Goal: Obtain resource: Obtain resource

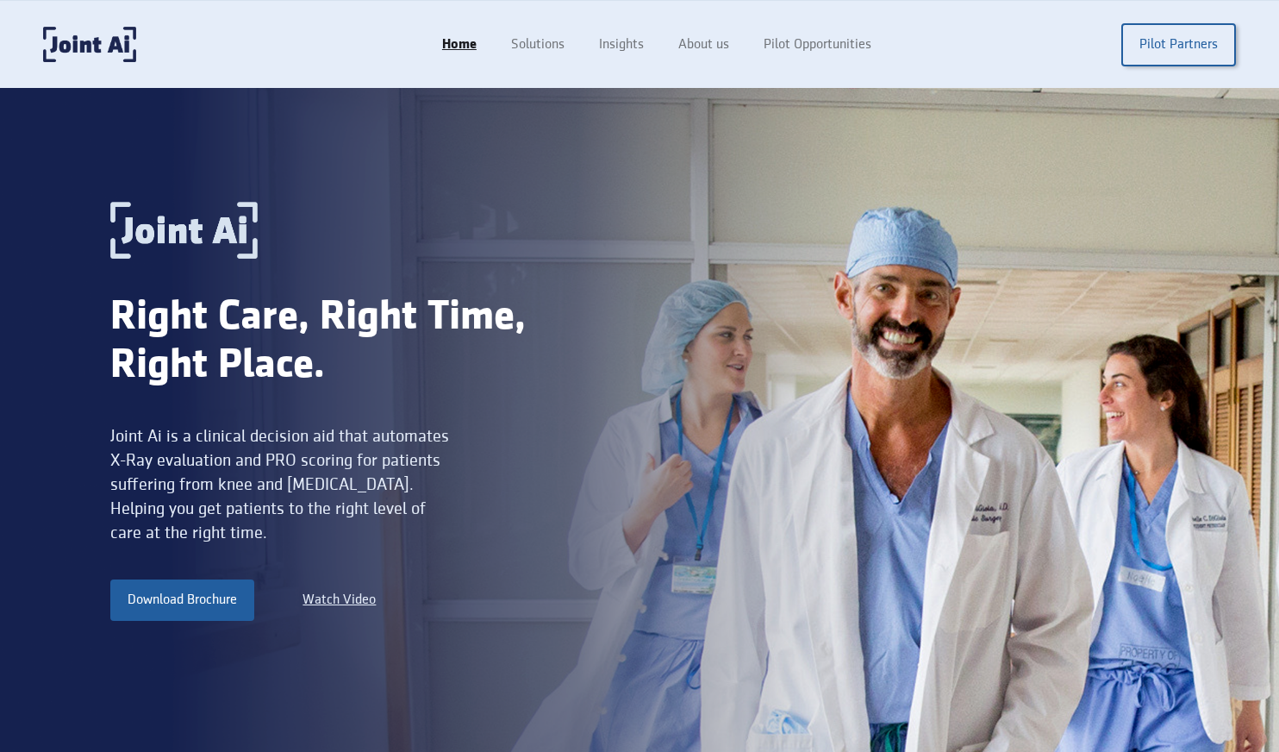
click at [904, 28] on div "Home Solutions Insights About us Pilot Opportunities Pilot Partners" at bounding box center [830, 44] width 811 height 43
click at [724, 49] on link "About us" at bounding box center [705, 44] width 89 height 33
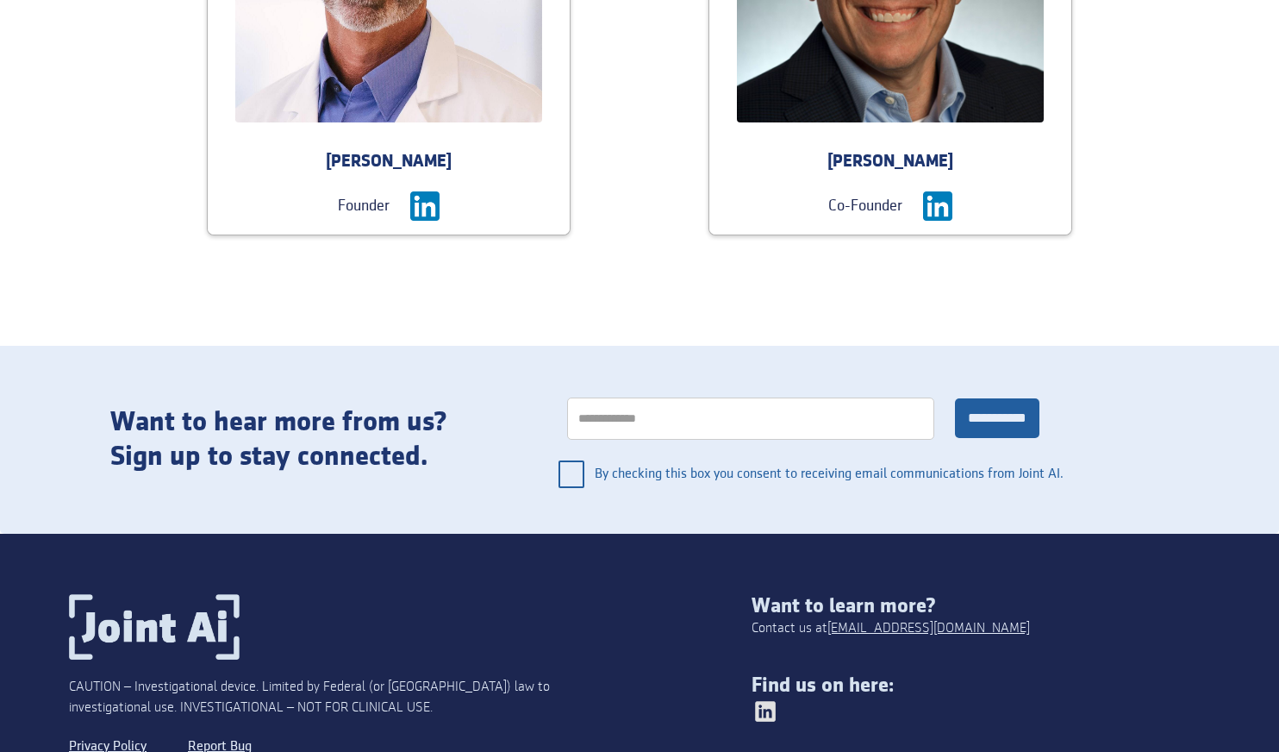
scroll to position [2312, 0]
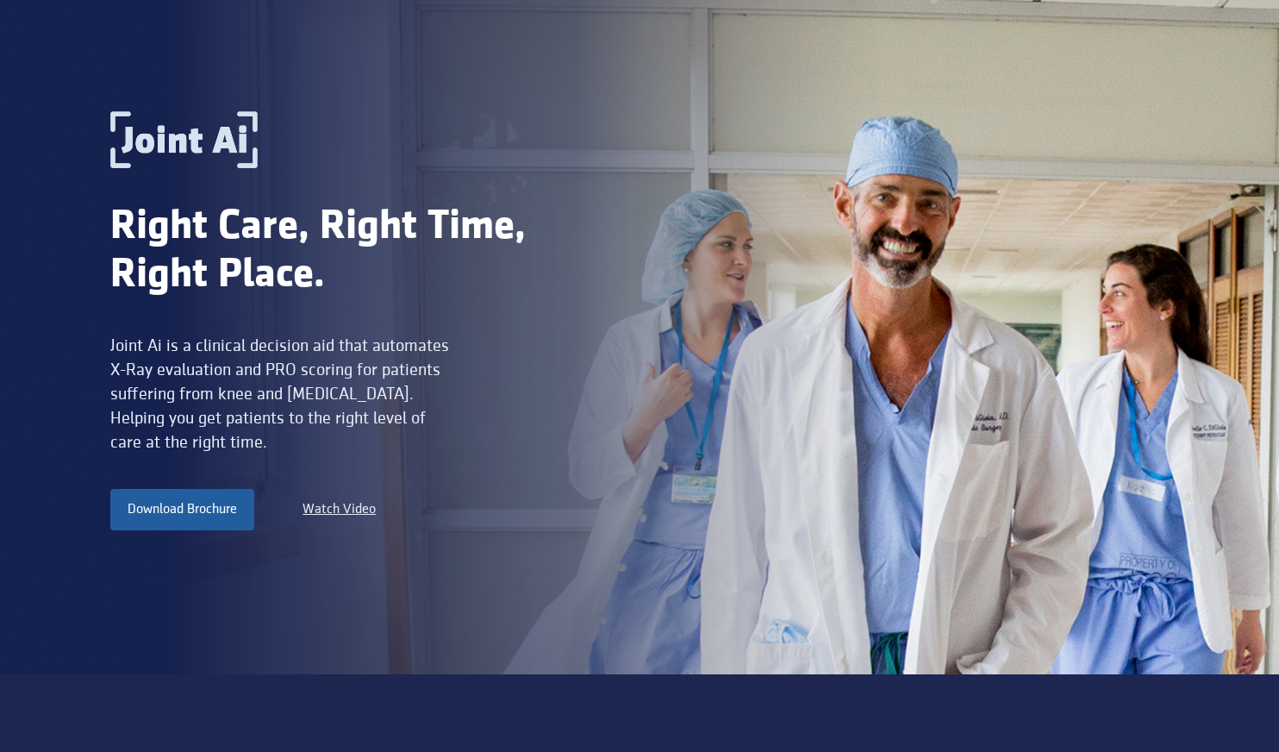
scroll to position [133, 0]
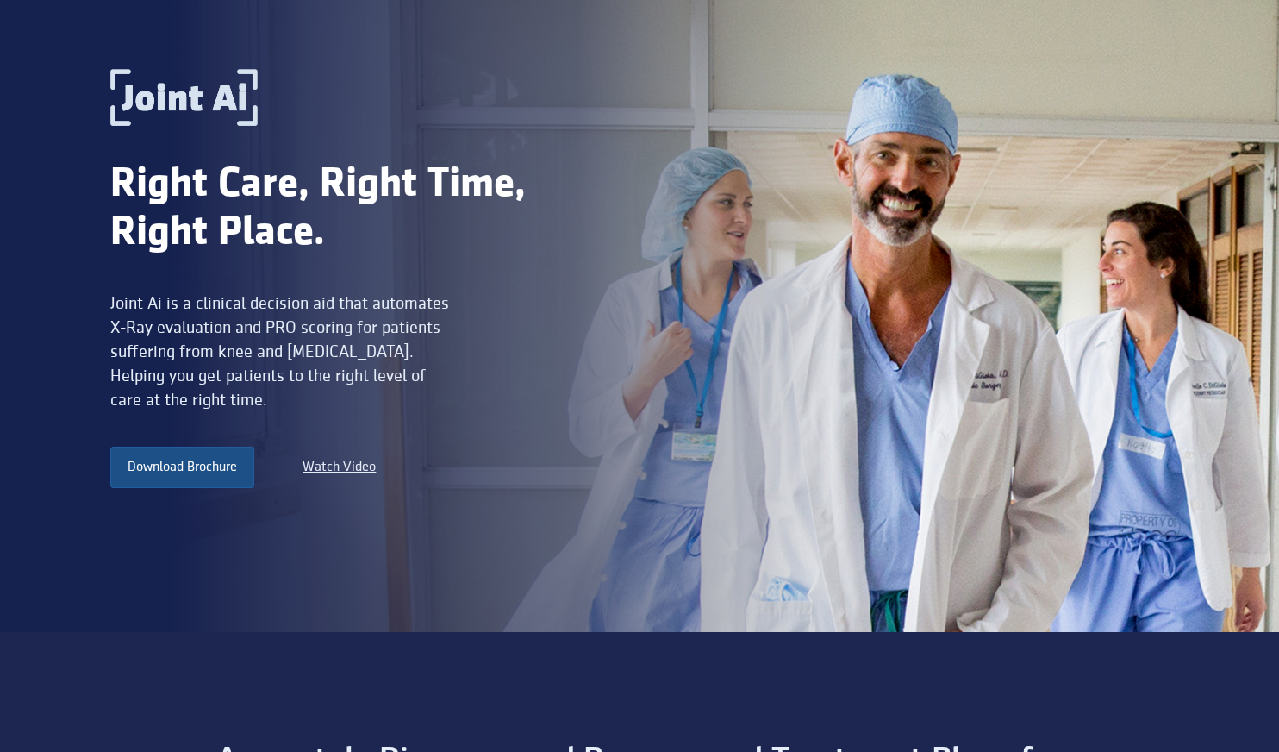
click at [189, 468] on link "Download Brochure" at bounding box center [182, 466] width 144 height 41
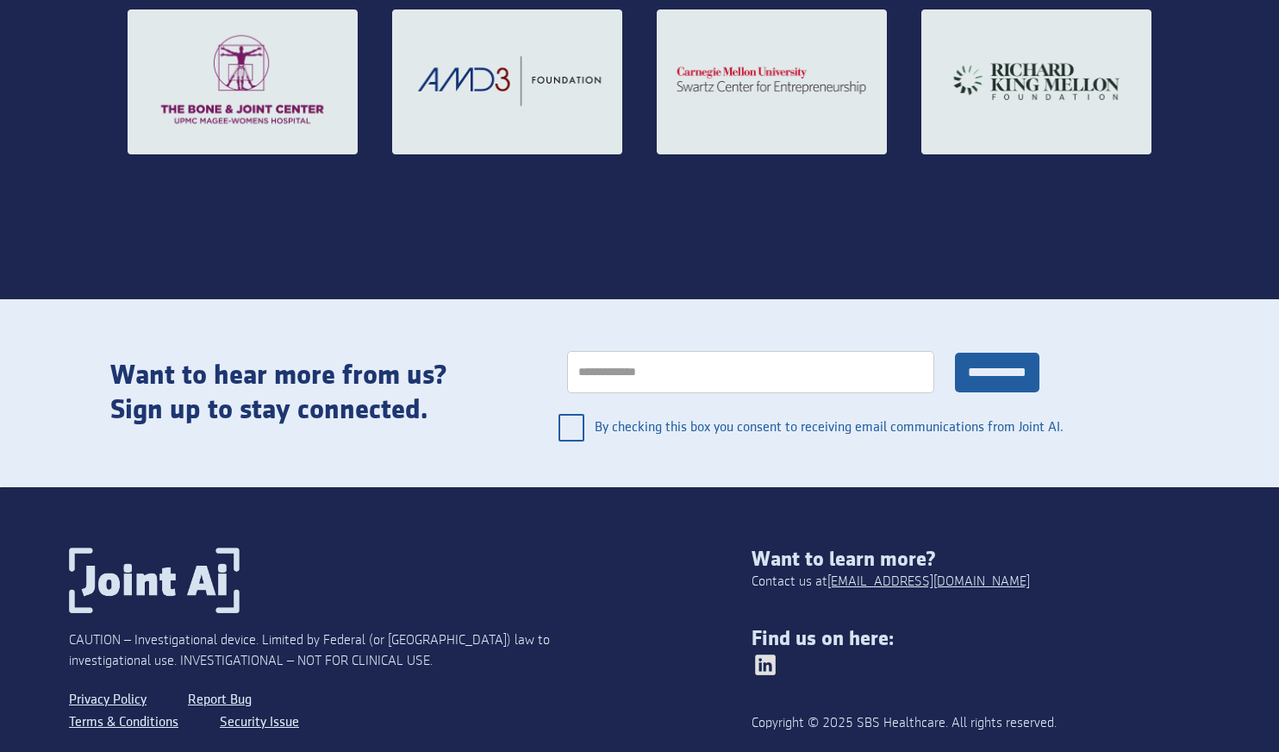
scroll to position [2714, 0]
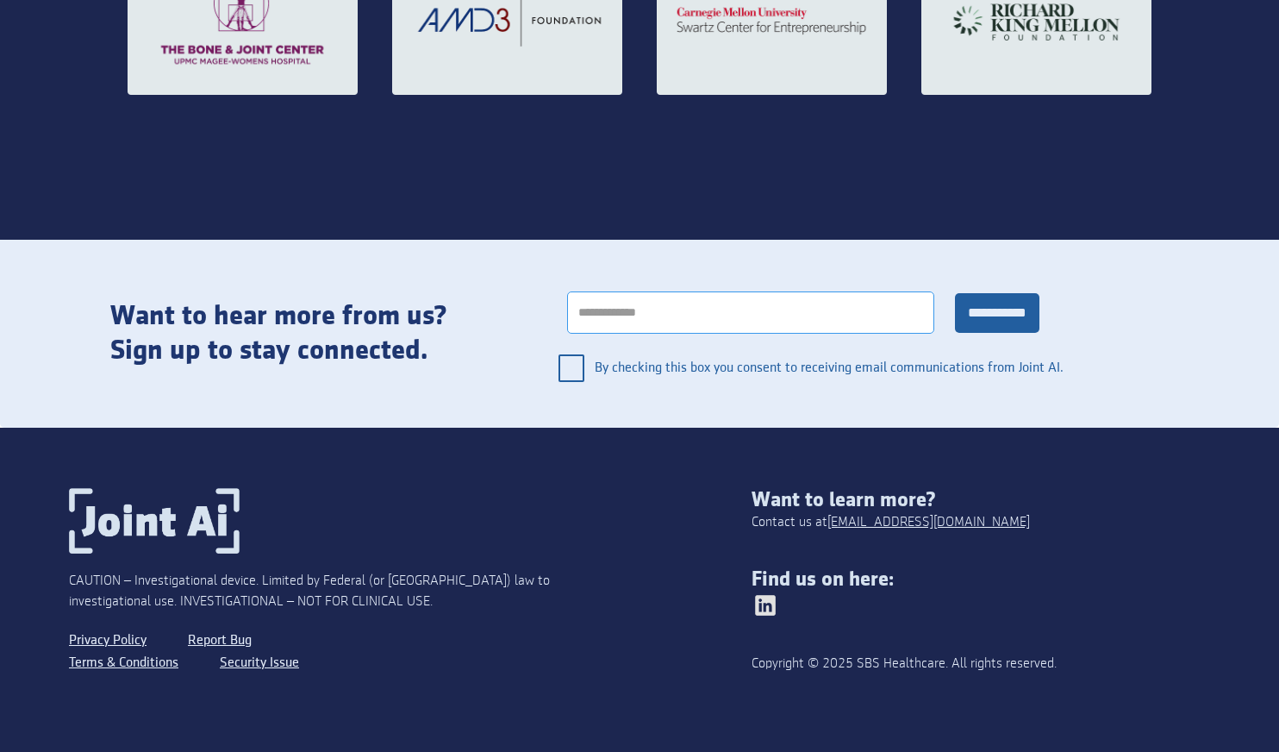
click at [617, 306] on input "general interest" at bounding box center [750, 312] width 367 height 42
click at [519, 458] on div "CAUTION – Investigational device. Limited by Federal (or United States) law to …" at bounding box center [639, 590] width 1141 height 324
click at [242, 596] on div "CAUTION – Investigational device. Limited by Federal (or [GEOGRAPHIC_DATA]) law…" at bounding box center [342, 591] width 546 height 41
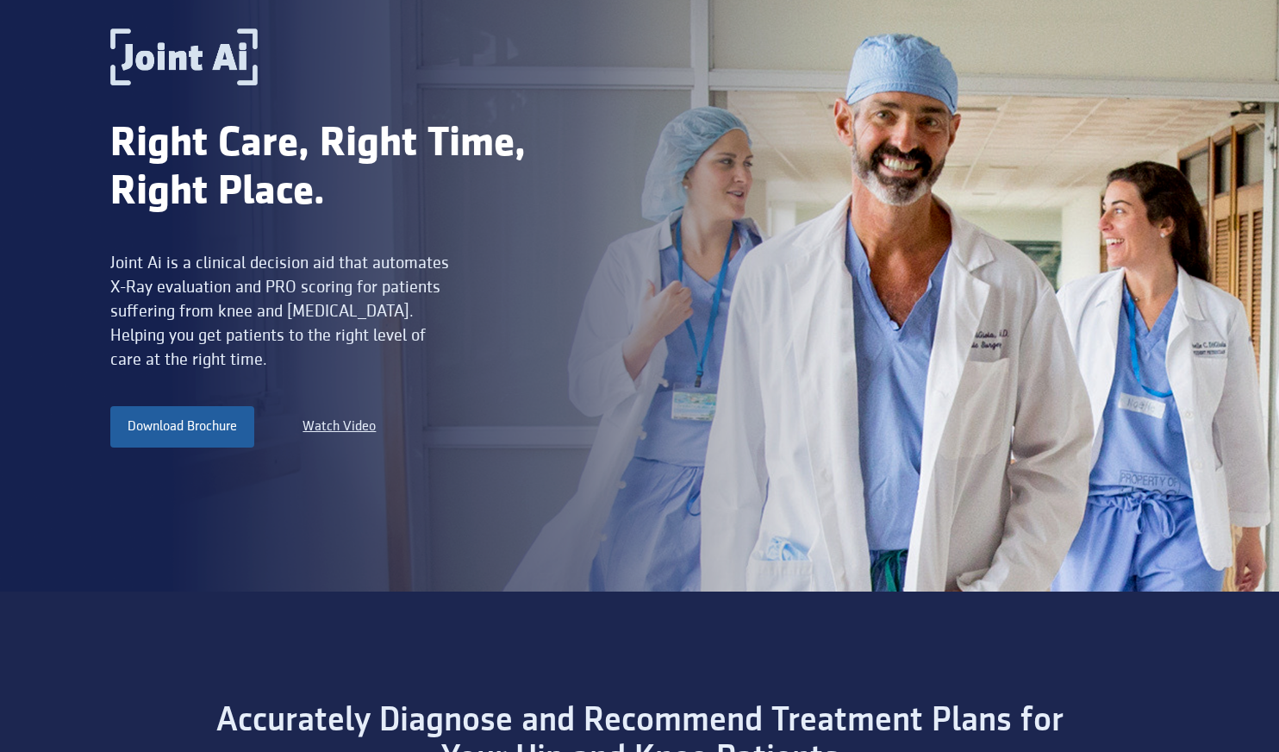
scroll to position [0, 0]
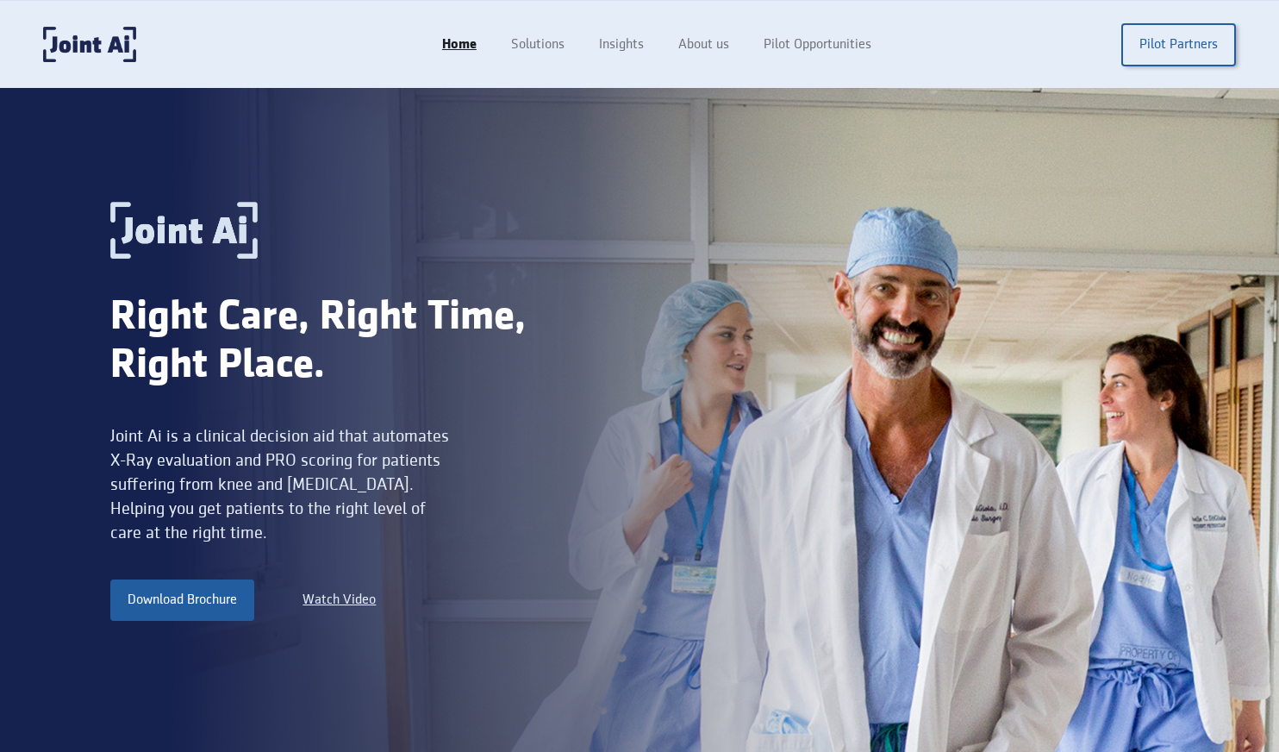
click at [552, 25] on div "Home Solutions Insights About us Pilot Opportunities Pilot Partners" at bounding box center [830, 44] width 811 height 43
click at [535, 41] on link "Solutions" at bounding box center [540, 44] width 92 height 33
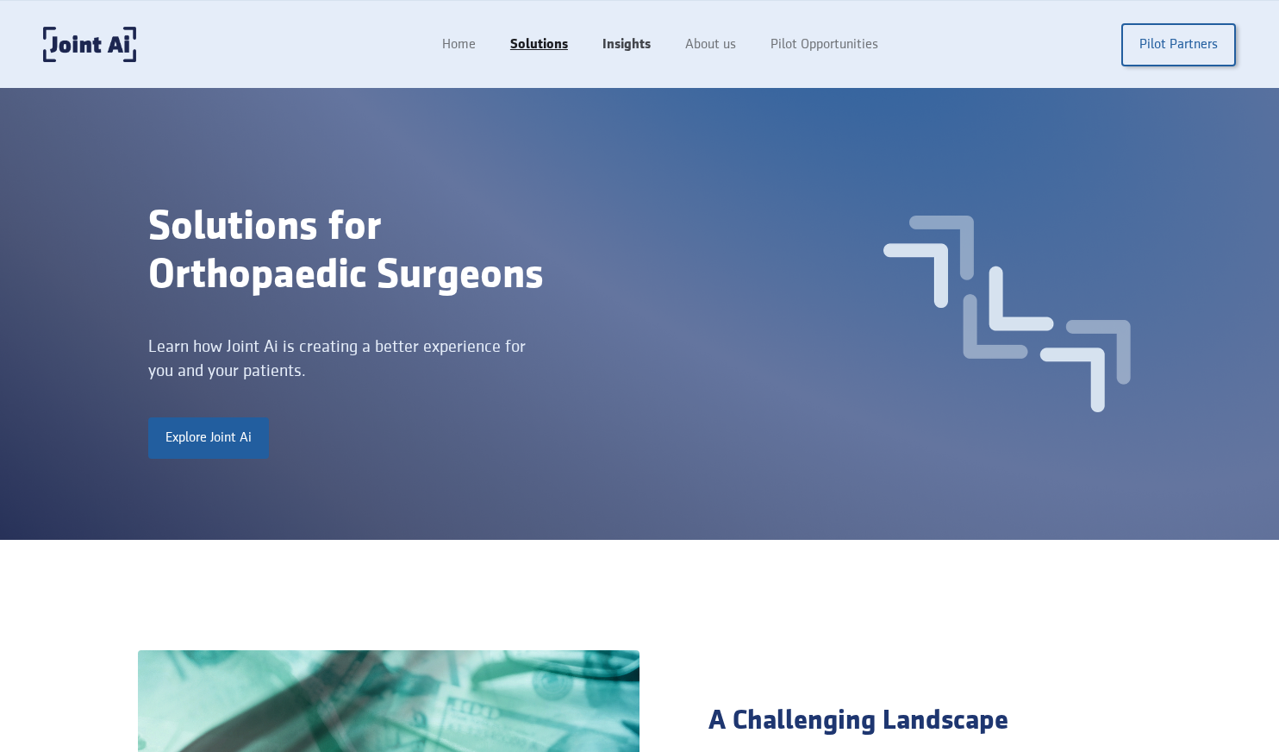
click at [634, 49] on link "Insights" at bounding box center [626, 44] width 83 height 33
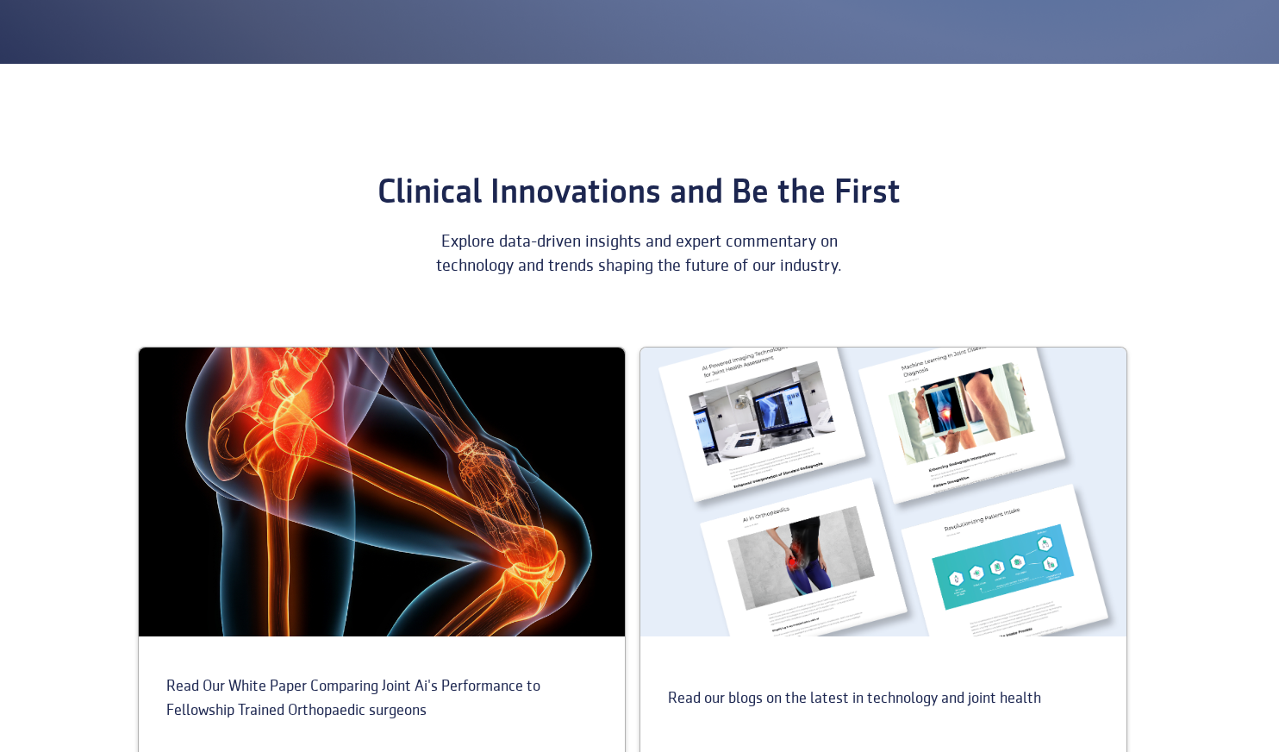
scroll to position [593, 0]
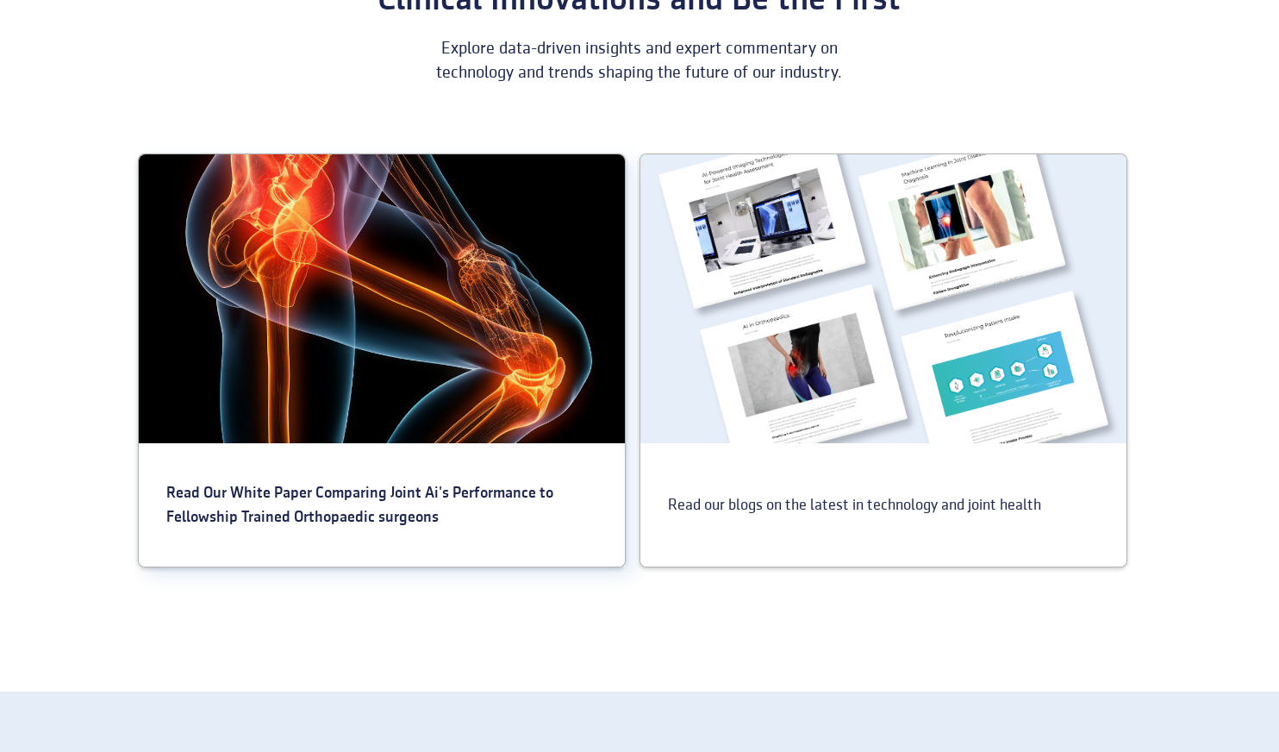
click at [406, 316] on div at bounding box center [382, 298] width 486 height 289
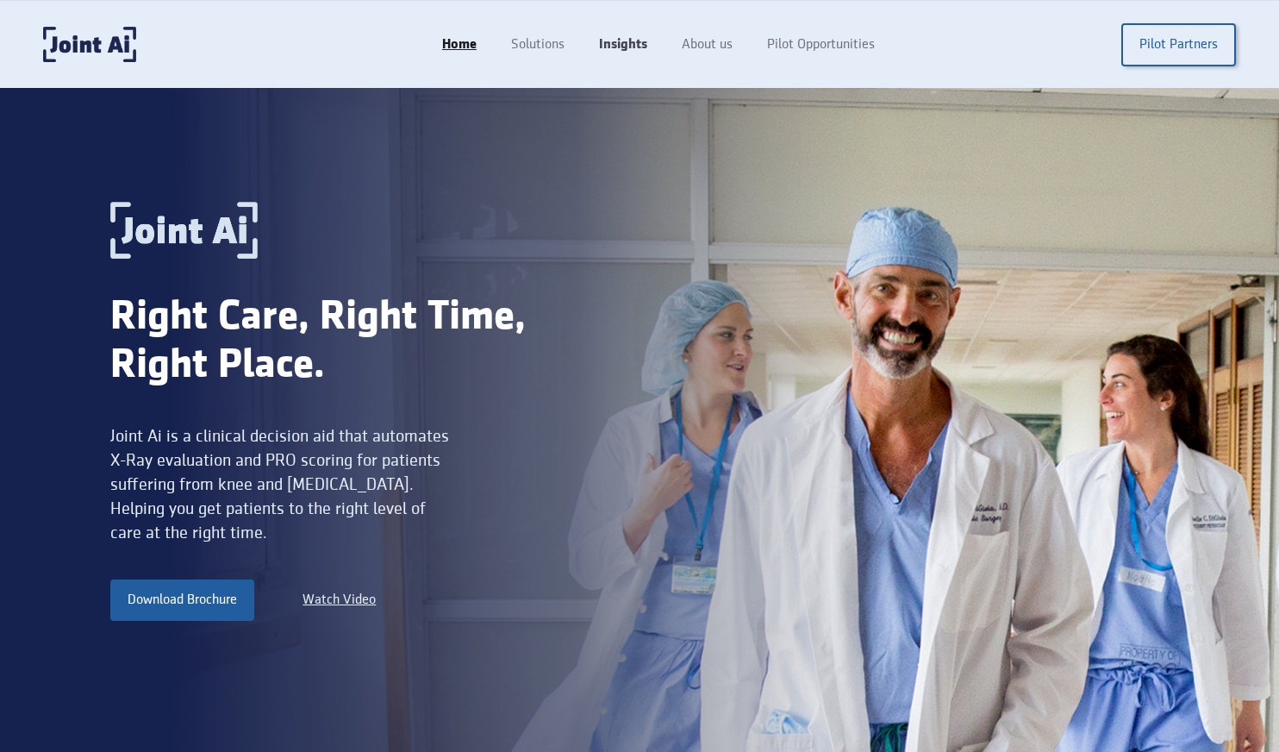
click at [614, 45] on link "Insights" at bounding box center [623, 44] width 83 height 33
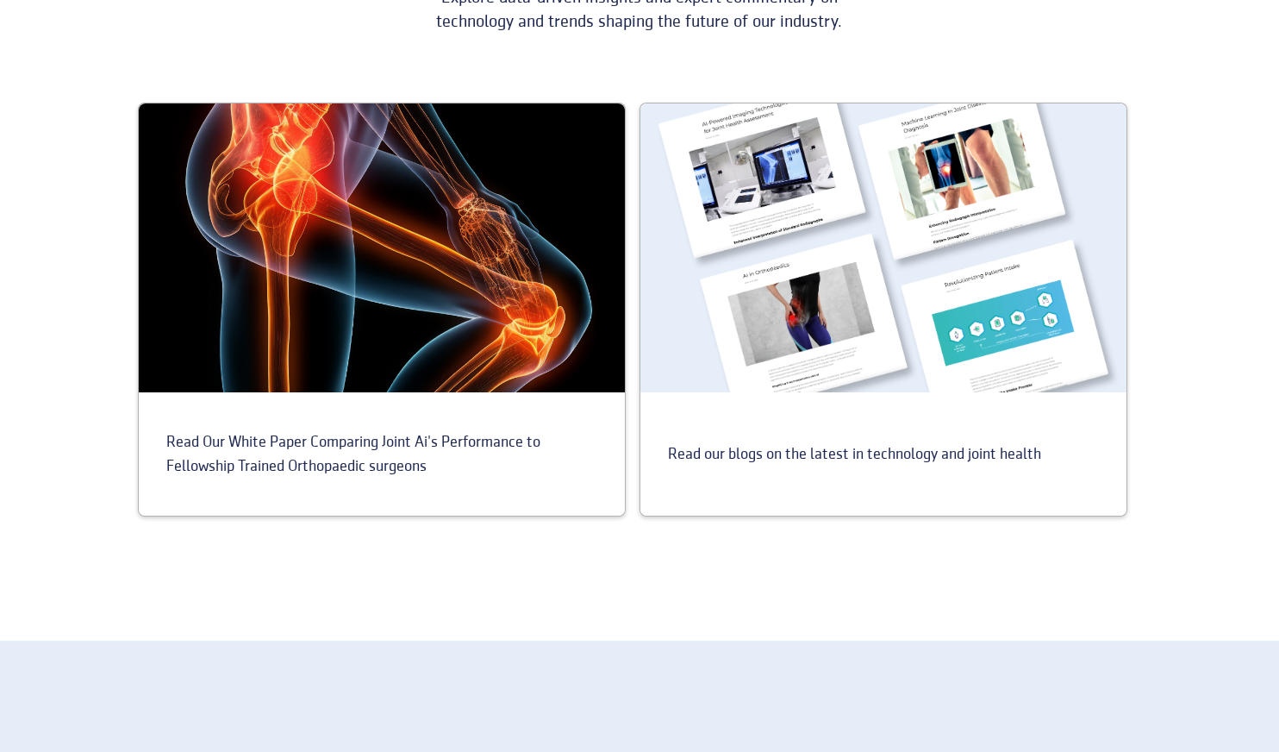
scroll to position [653, 0]
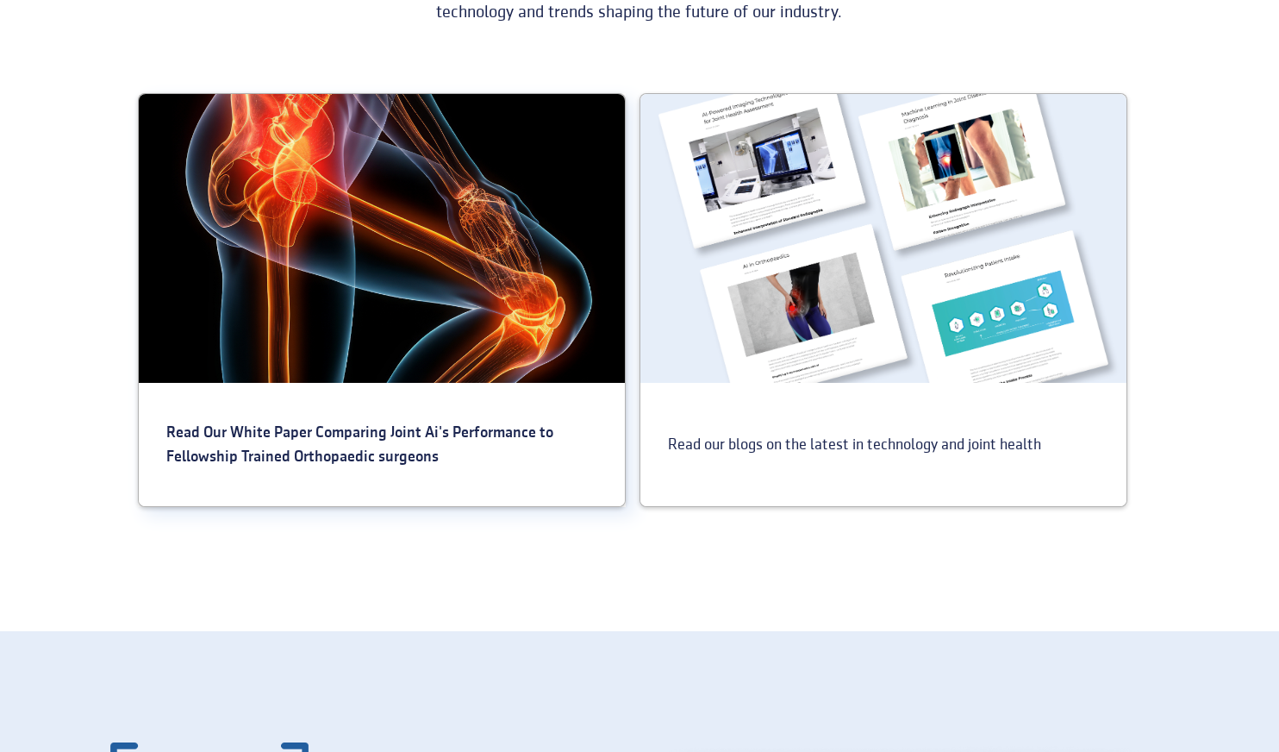
click at [367, 401] on div "Read Our White Paper Comparing Joint Ai's Performance to Fellowship Trained Ort…" at bounding box center [382, 444] width 486 height 103
